Goal: Transaction & Acquisition: Purchase product/service

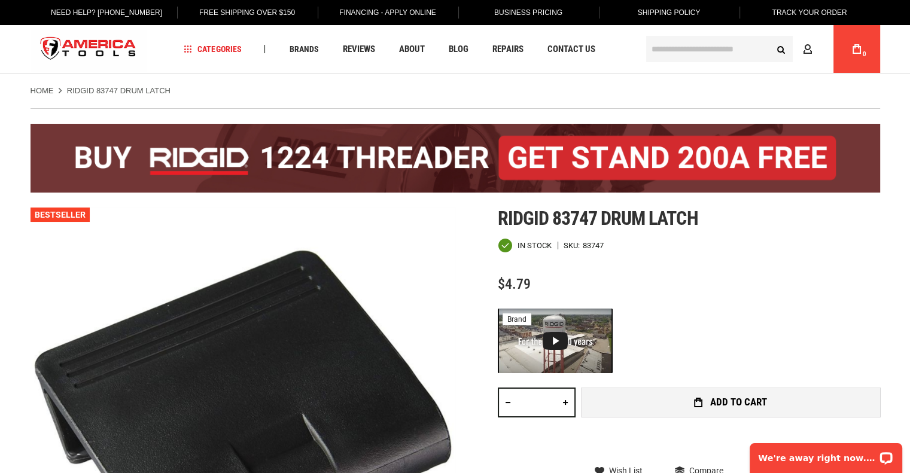
drag, startPoint x: 520, startPoint y: 410, endPoint x: 620, endPoint y: 405, distance: 100.0
click at [620, 405] on div "Qty * Add to Cart" at bounding box center [689, 421] width 382 height 66
type input "*"
click at [733, 397] on span "Add to Cart" at bounding box center [738, 402] width 57 height 10
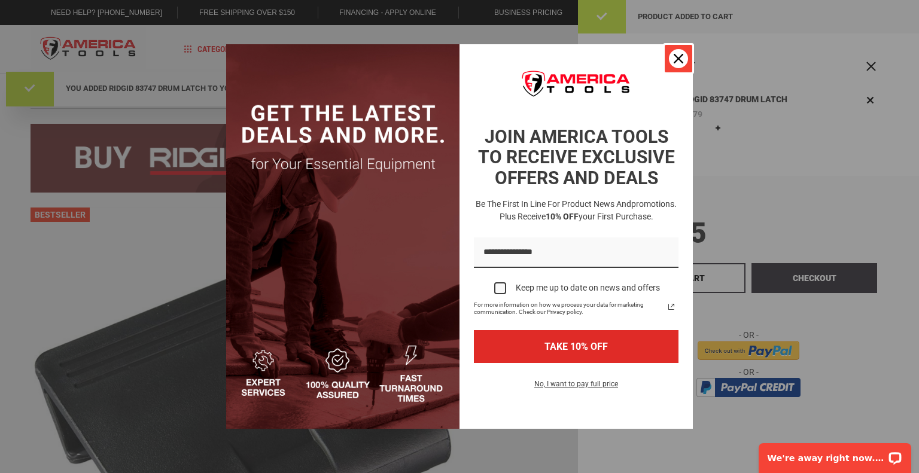
click at [672, 62] on div "Close" at bounding box center [678, 58] width 19 height 19
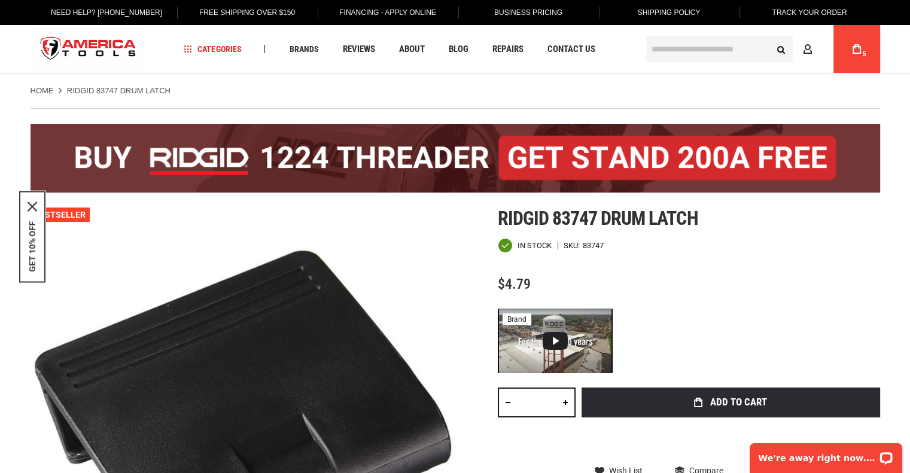
click at [852, 48] on icon at bounding box center [856, 49] width 8 height 10
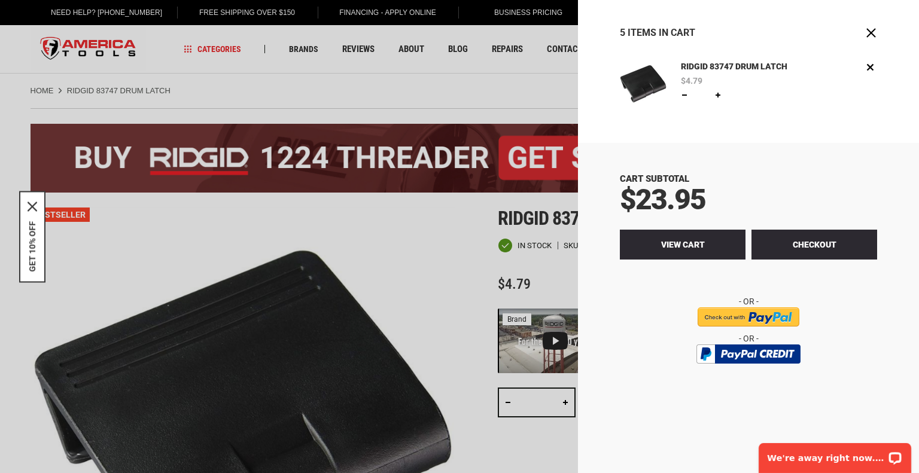
click at [716, 246] on link "View Cart" at bounding box center [683, 245] width 126 height 30
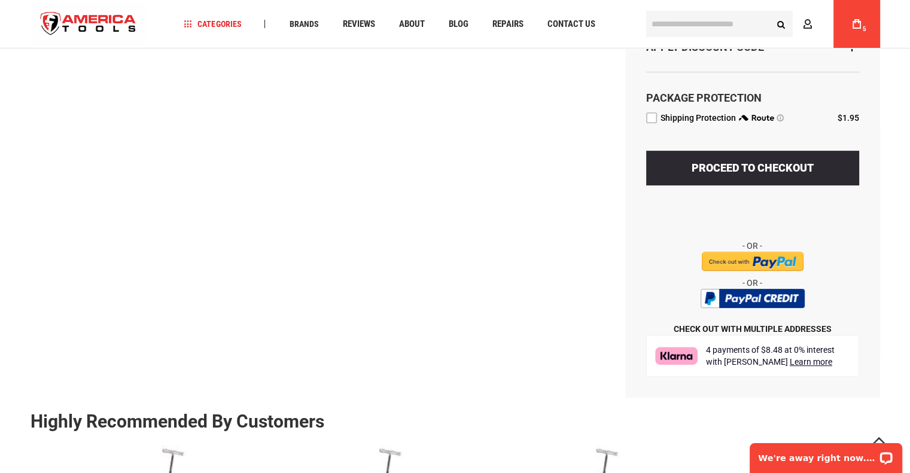
click at [646, 120] on label "route shipping protection selector element" at bounding box center [651, 117] width 11 height 11
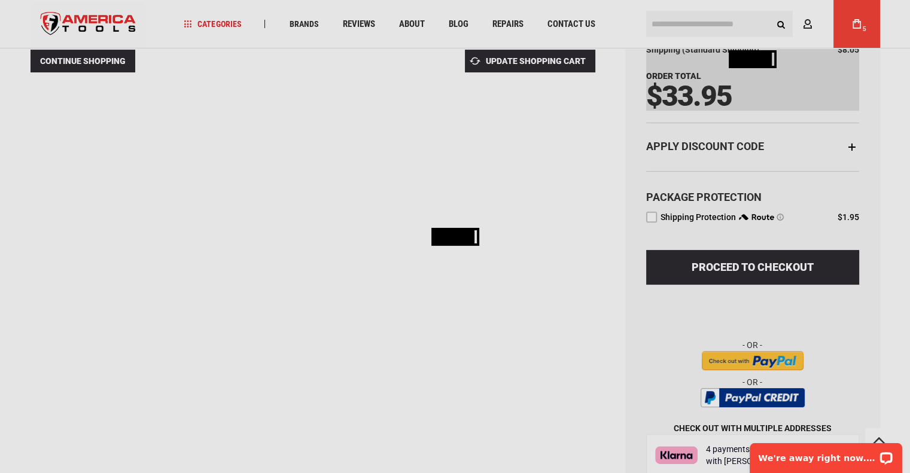
scroll to position [199, 0]
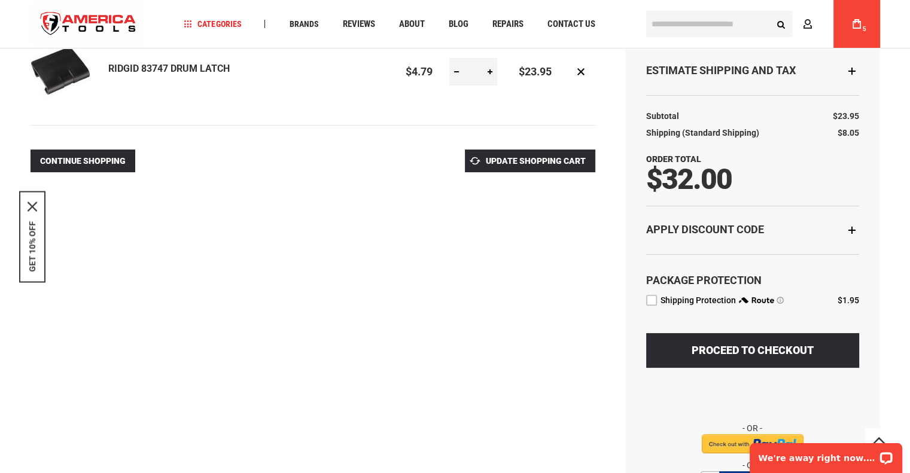
click at [860, 240] on div "**********" at bounding box center [752, 281] width 255 height 598
click at [852, 222] on div "Apply Discount Code" at bounding box center [752, 230] width 213 height 48
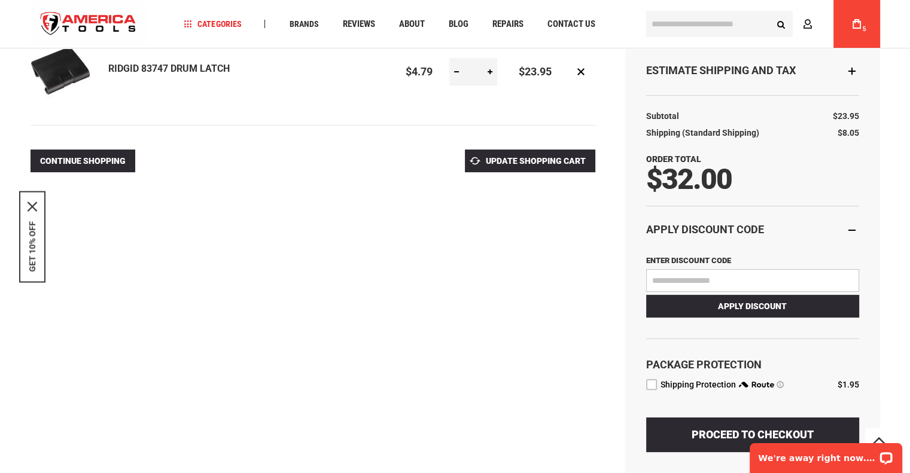
click at [744, 276] on input "Enter discount code" at bounding box center [752, 280] width 213 height 23
click at [459, 359] on div "**********" at bounding box center [455, 288] width 849 height 783
